Goal: Navigation & Orientation: Find specific page/section

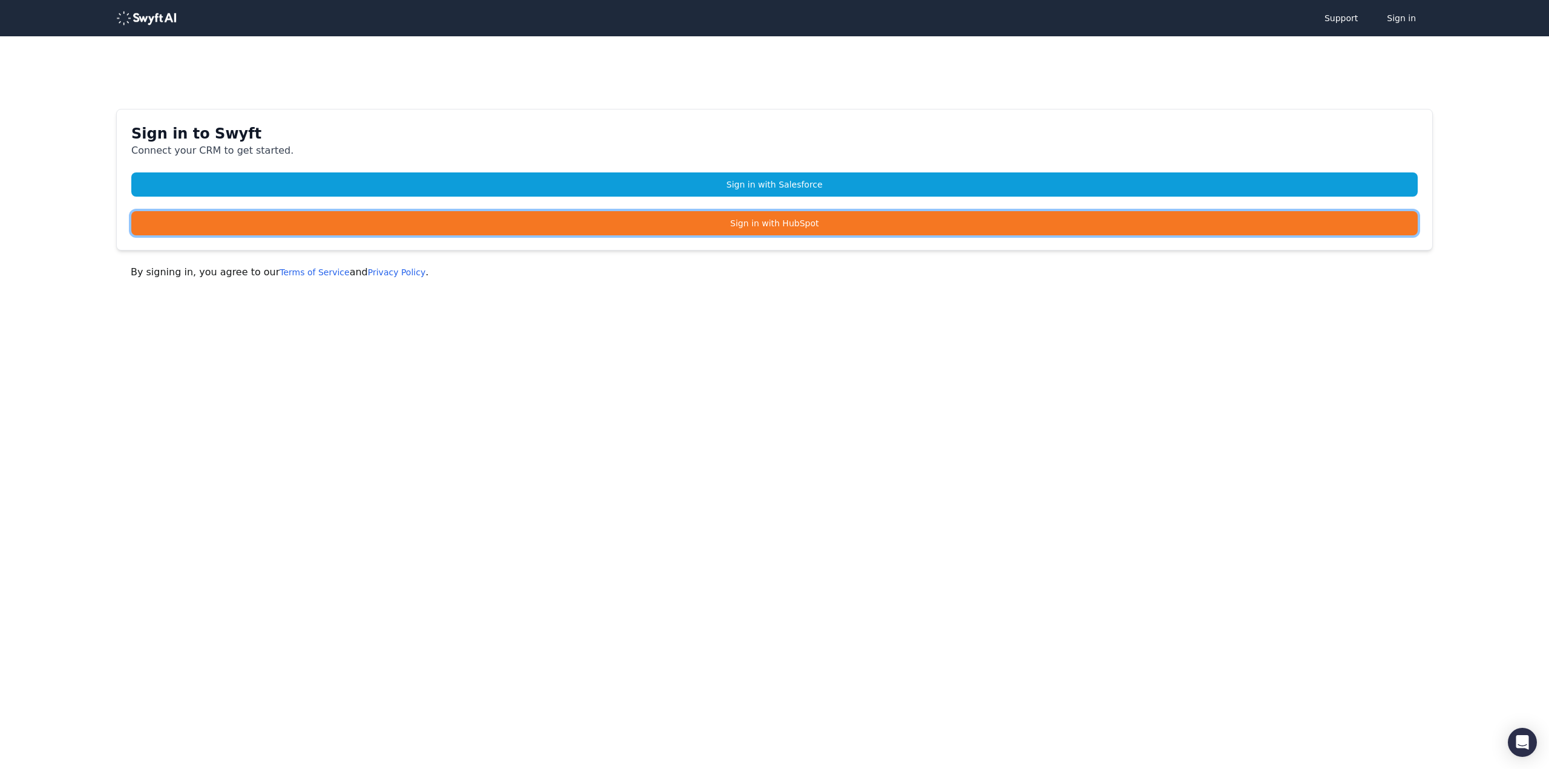
click at [800, 226] on link "Sign in with HubSpot" at bounding box center [774, 223] width 1286 height 24
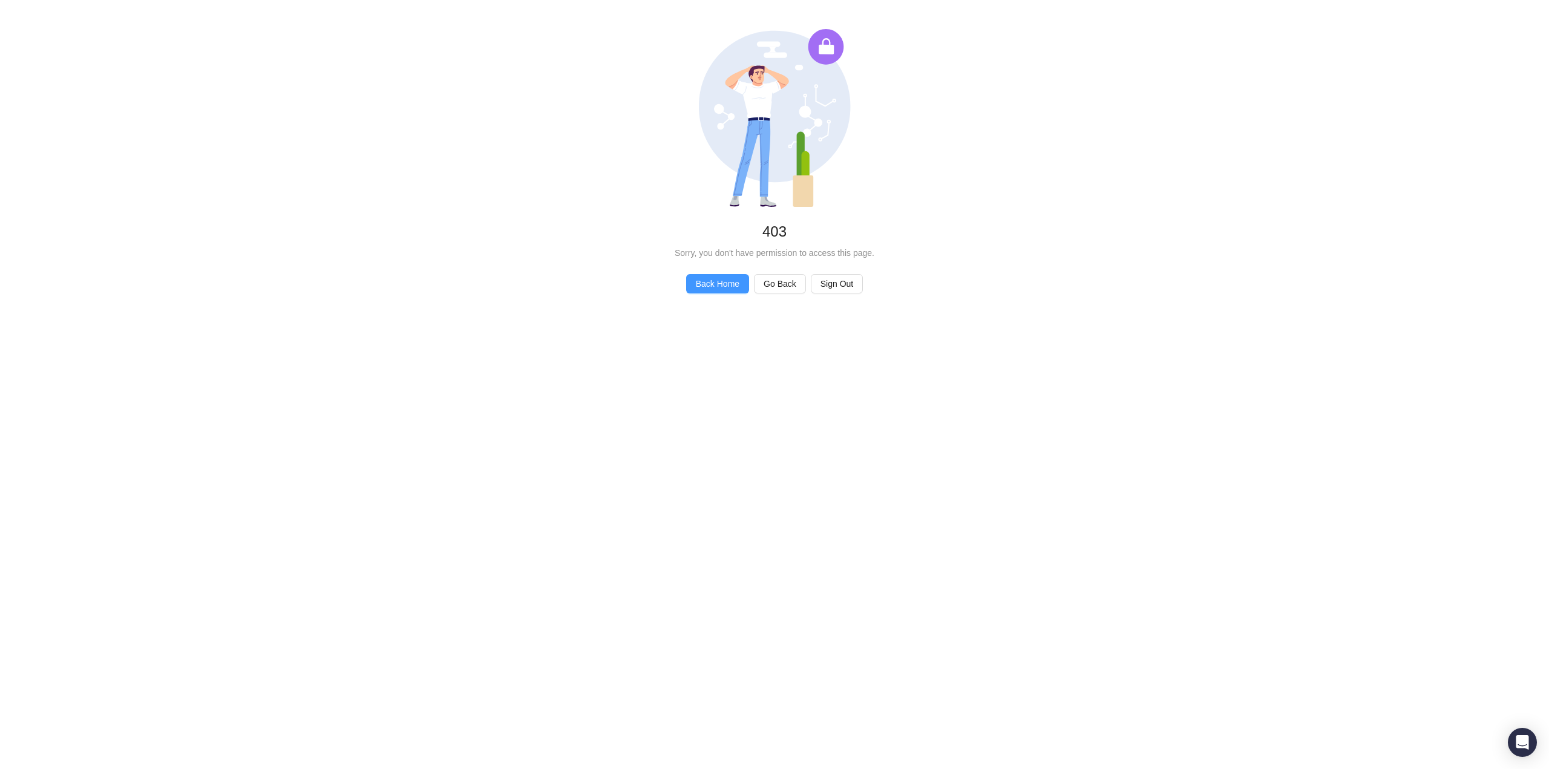
click at [709, 282] on span "Back Home" at bounding box center [718, 283] width 44 height 13
